Goal: Task Accomplishment & Management: Manage account settings

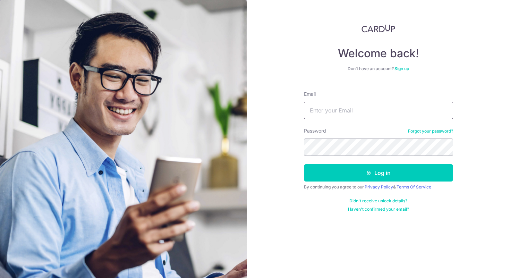
type input "[EMAIL_ADDRESS][DOMAIN_NAME]"
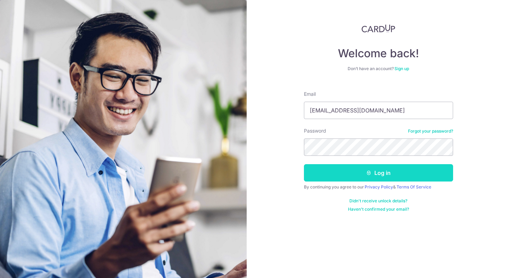
click at [361, 165] on button "Log in" at bounding box center [378, 172] width 149 height 17
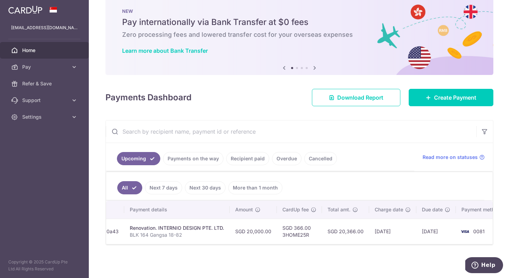
scroll to position [0, 139]
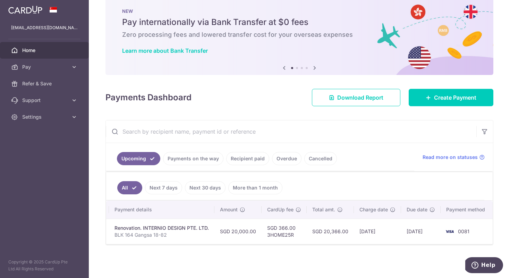
click at [131, 233] on p "BLK 164 Gangsa 18-82" at bounding box center [161, 234] width 94 height 7
click at [143, 231] on p "BLK 164 Gangsa 18-82" at bounding box center [161, 234] width 94 height 7
click at [178, 231] on p "BLK 164 Gangsa 18-82" at bounding box center [161, 234] width 94 height 7
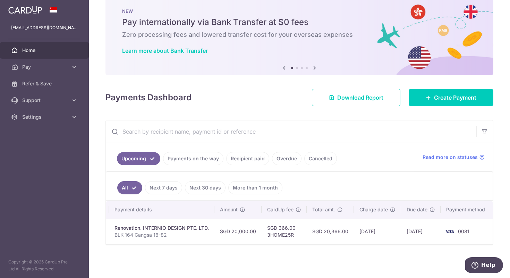
click at [178, 231] on p "BLK 164 Gangsa 18-82" at bounding box center [161, 234] width 94 height 7
click at [287, 230] on td "SGD 366.00 3HOME25R" at bounding box center [283, 230] width 45 height 25
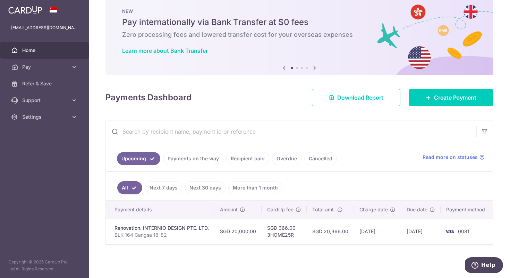
click at [325, 224] on td "SGD 20,366.00" at bounding box center [330, 230] width 47 height 25
click at [259, 226] on td "SGD 20,000.00" at bounding box center [237, 230] width 47 height 25
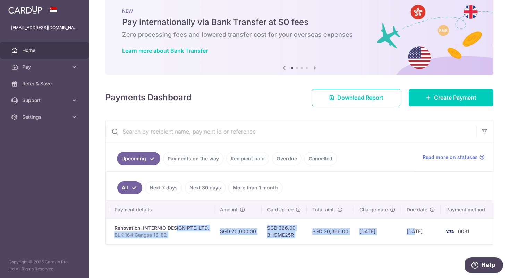
drag, startPoint x: 412, startPoint y: 228, endPoint x: 151, endPoint y: 227, distance: 260.4
click at [151, 227] on tr "Update payment Cancel payment Scheduled for charge txn_3da8ac80a43 Renovation. …" at bounding box center [230, 230] width 526 height 25
click at [151, 231] on p "BLK 164 Gangsa 18-82" at bounding box center [161, 234] width 94 height 7
drag, startPoint x: 121, startPoint y: 223, endPoint x: 478, endPoint y: 233, distance: 357.6
click at [478, 233] on tr "Update payment Cancel payment Scheduled for charge txn_3da8ac80a43 Renovation. …" at bounding box center [230, 230] width 526 height 25
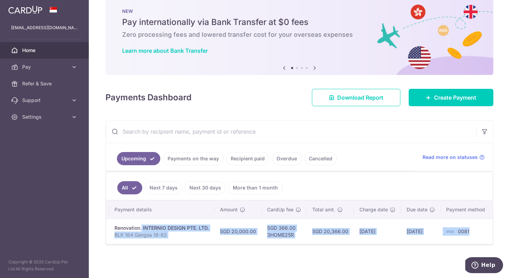
click at [389, 231] on td "28/10/2025" at bounding box center [377, 230] width 47 height 25
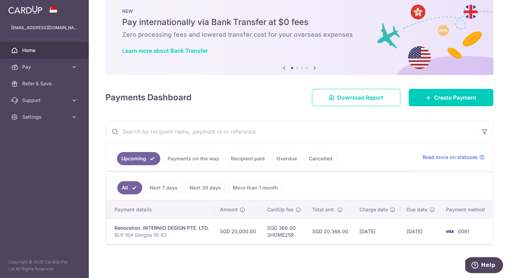
scroll to position [0, 0]
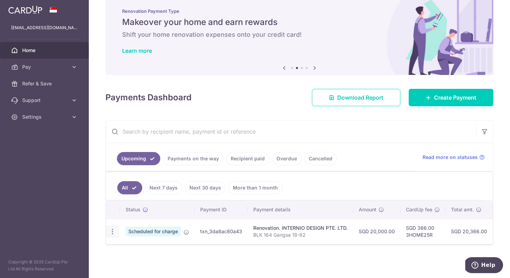
click at [114, 228] on icon "button" at bounding box center [112, 231] width 7 height 7
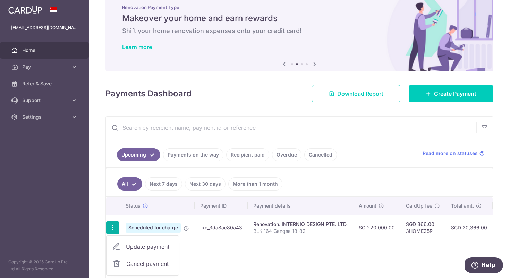
click at [157, 221] on td "Scheduled for charge" at bounding box center [157, 227] width 75 height 25
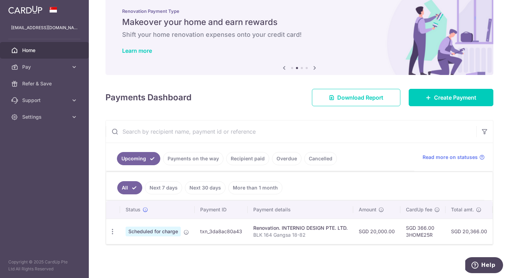
click at [159, 218] on td "Scheduled for charge" at bounding box center [157, 230] width 75 height 25
click at [115, 228] on icon "button" at bounding box center [112, 231] width 7 height 7
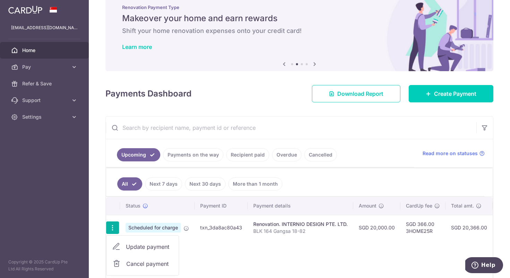
click at [301, 226] on div "Renovation. INTERNIO DESIGN PTE. LTD." at bounding box center [300, 224] width 94 height 7
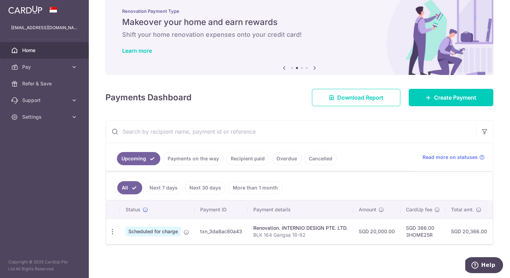
click at [418, 226] on td "SGD 366.00 3HOME25R" at bounding box center [422, 230] width 45 height 25
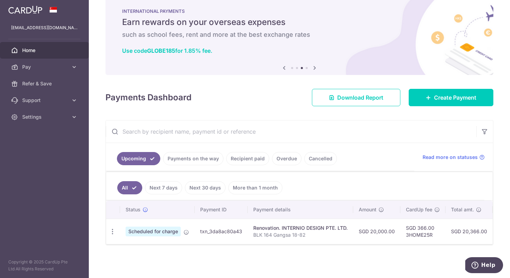
click at [421, 232] on td "SGD 366.00 3HOME25R" at bounding box center [422, 230] width 45 height 25
click at [445, 230] on td "SGD 20,366.00" at bounding box center [468, 230] width 47 height 25
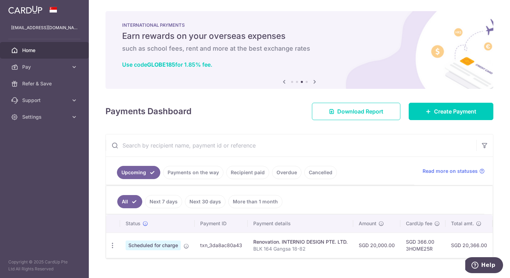
click at [281, 80] on icon at bounding box center [284, 81] width 8 height 9
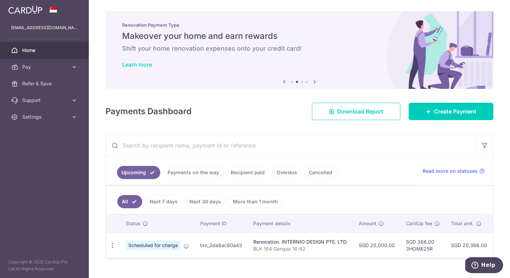
click at [143, 66] on link "Learn more" at bounding box center [137, 64] width 30 height 7
click at [282, 81] on icon at bounding box center [284, 81] width 8 height 9
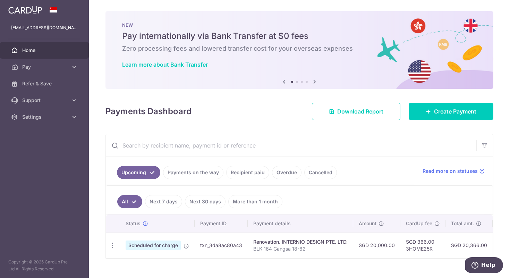
click at [282, 81] on icon at bounding box center [284, 81] width 8 height 9
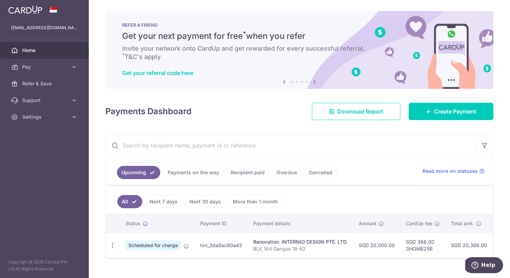
click at [282, 81] on icon at bounding box center [284, 81] width 8 height 9
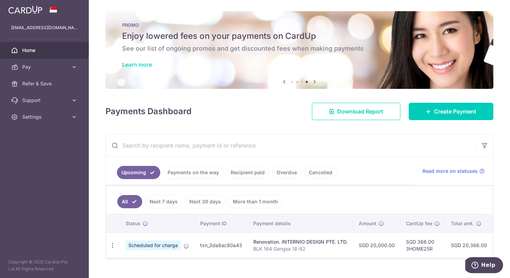
click at [150, 66] on link "Learn more" at bounding box center [137, 64] width 30 height 7
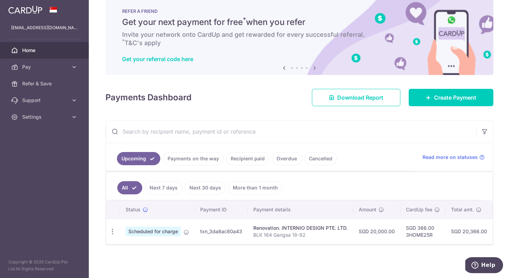
click at [182, 232] on td "Scheduled for charge" at bounding box center [157, 230] width 75 height 25
click at [115, 230] on icon "button" at bounding box center [112, 231] width 7 height 7
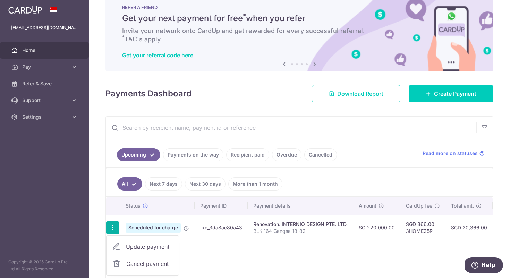
click at [129, 242] on link "Update payment" at bounding box center [142, 246] width 72 height 17
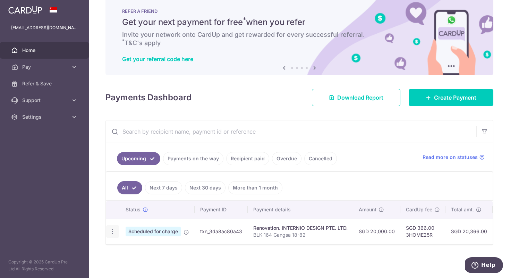
click at [115, 228] on icon "button" at bounding box center [112, 231] width 7 height 7
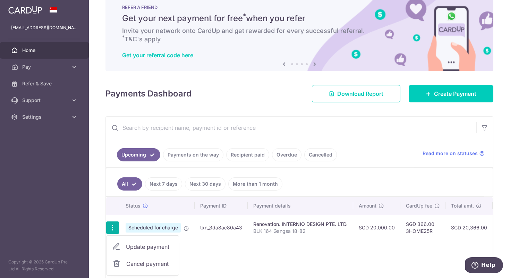
click at [122, 250] on link "Update payment" at bounding box center [142, 246] width 72 height 17
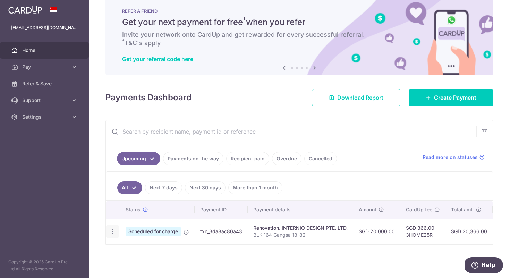
radio input "true"
type input "20,000.00"
type input "31/10/2025"
type input "BLK 164 Gangsa 18-82"
type input "35%"
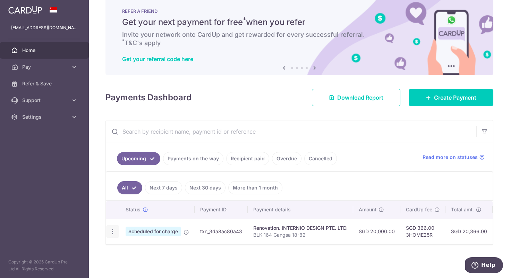
type input "3HOME25R"
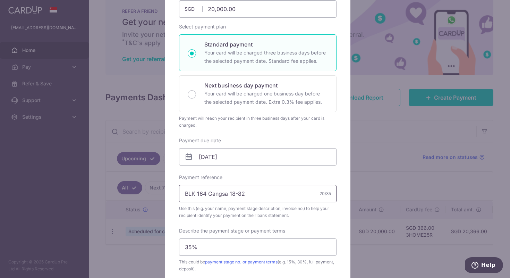
scroll to position [100, 0]
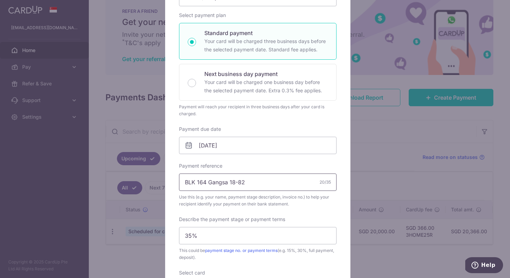
click at [244, 186] on input "BLK 164 Gangsa 18-82" at bounding box center [257, 181] width 157 height 17
click at [273, 164] on div "Payment reference BLK 164 Gangsa 18-82 20/35 Use this (e.g. your name, payment …" at bounding box center [257, 184] width 157 height 45
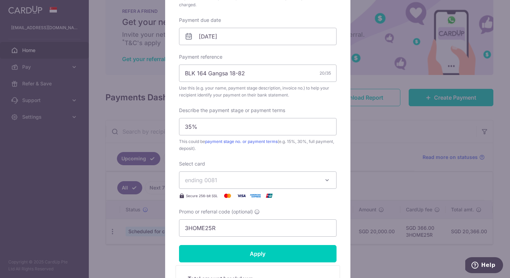
click at [229, 174] on button "ending 0081" at bounding box center [257, 179] width 157 height 17
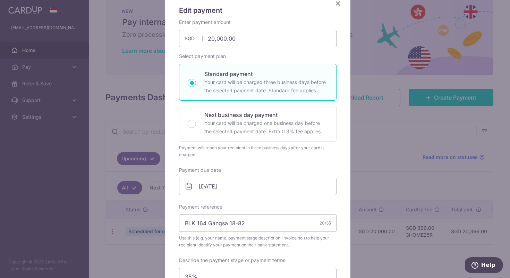
click at [334, 6] on icon "Close" at bounding box center [338, 3] width 8 height 9
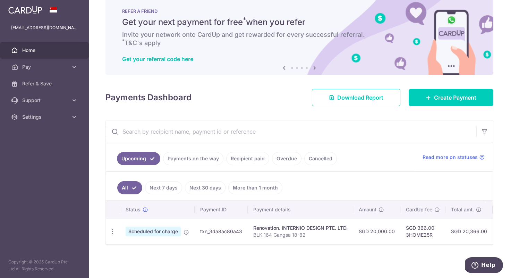
scroll to position [18, 0]
